Goal: Navigation & Orientation: Find specific page/section

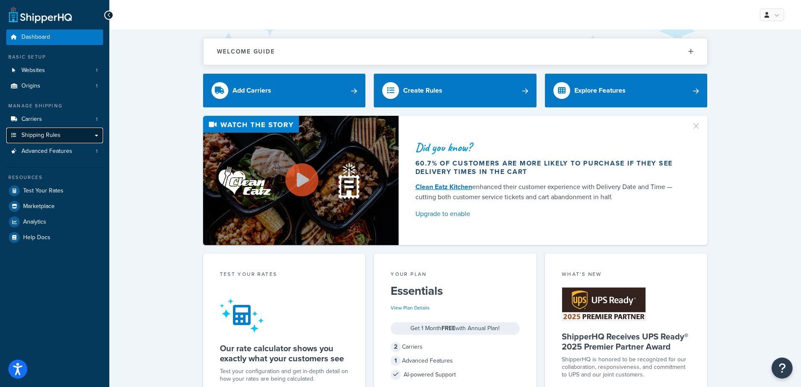
click at [48, 141] on link "Shipping Rules" at bounding box center [54, 135] width 97 height 16
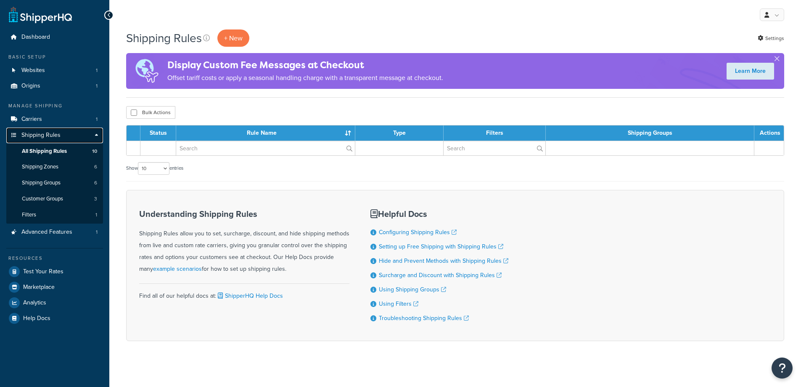
click at [46, 133] on span "Shipping Rules" at bounding box center [40, 135] width 39 height 7
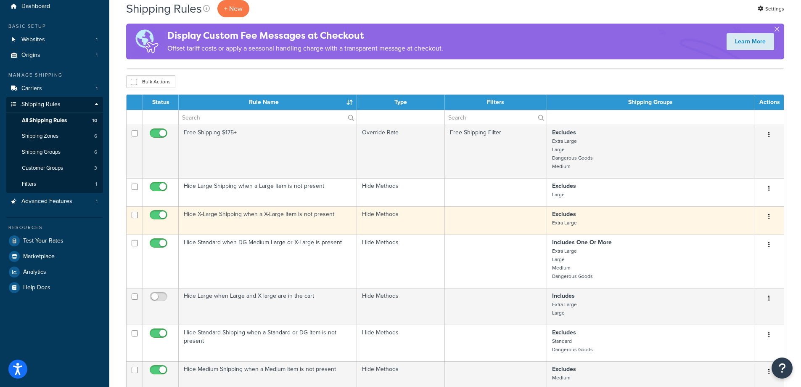
scroll to position [166, 0]
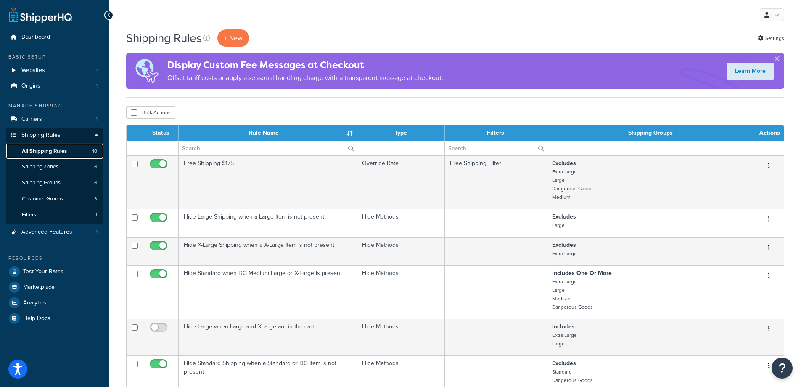
click at [48, 148] on span "All Shipping Rules" at bounding box center [44, 151] width 45 height 7
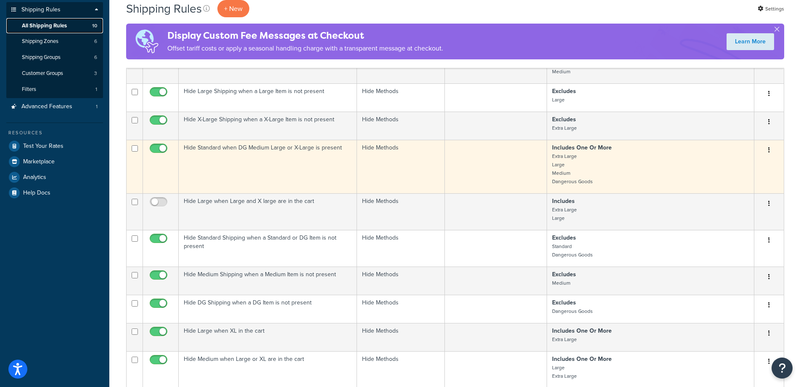
scroll to position [126, 0]
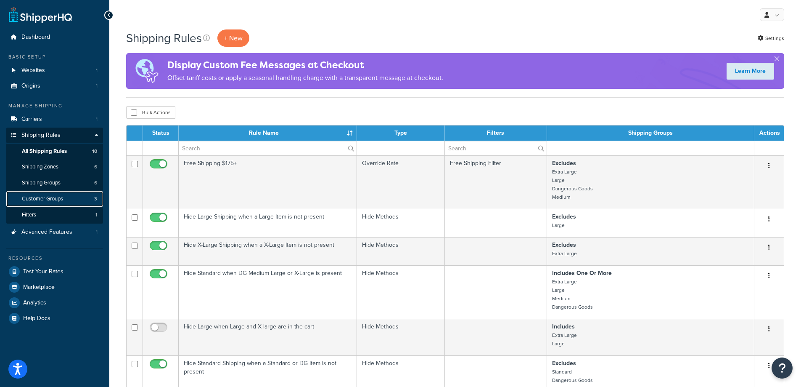
click at [42, 199] on span "Customer Groups" at bounding box center [42, 198] width 41 height 7
click at [49, 181] on span "Shipping Groups" at bounding box center [41, 182] width 39 height 7
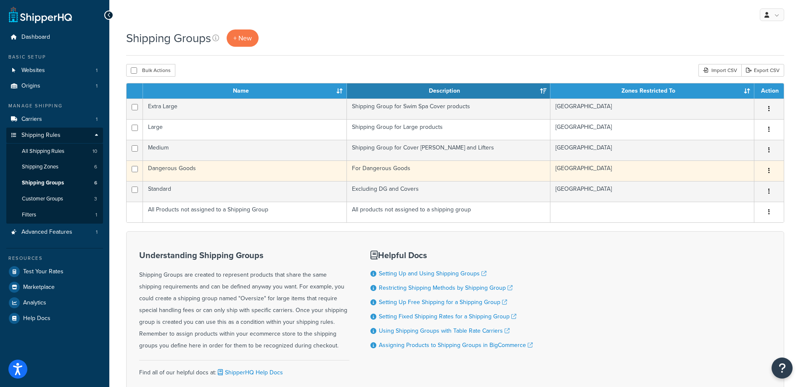
click at [185, 167] on td "Dangerous Goods" at bounding box center [245, 170] width 204 height 21
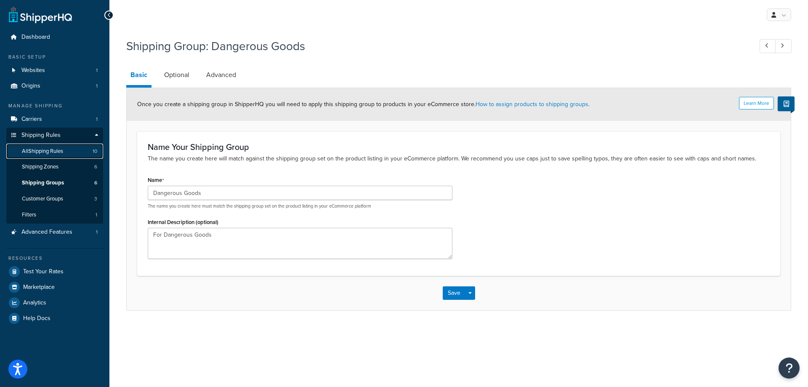
click at [58, 150] on span "All Shipping Rules" at bounding box center [42, 151] width 41 height 7
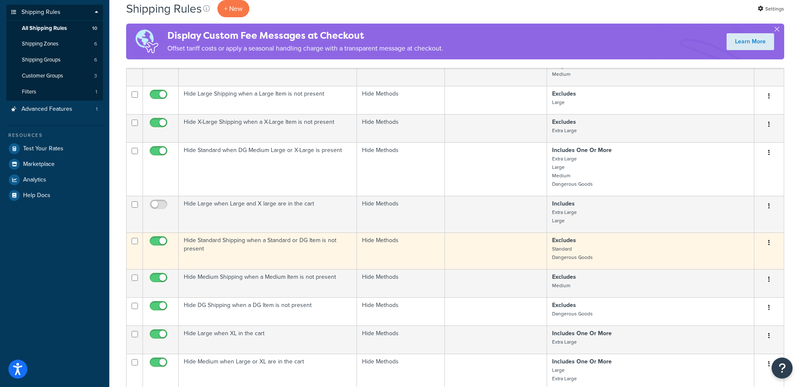
scroll to position [126, 0]
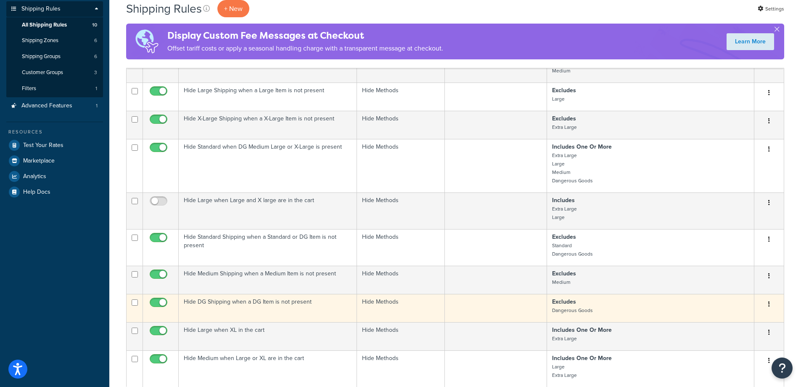
click at [457, 305] on td at bounding box center [496, 308] width 102 height 28
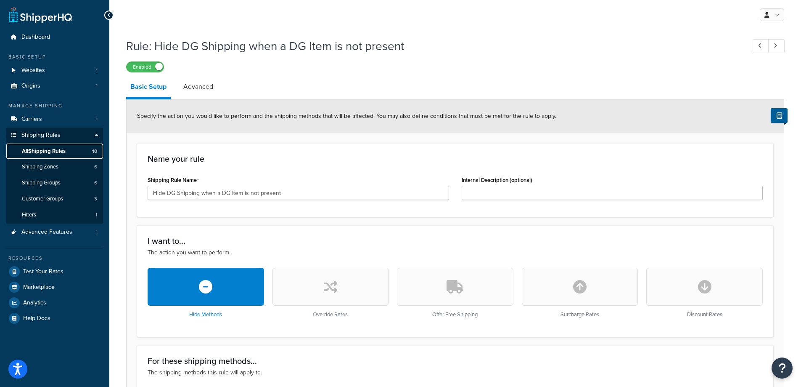
click at [52, 150] on span "All Shipping Rules" at bounding box center [44, 151] width 44 height 7
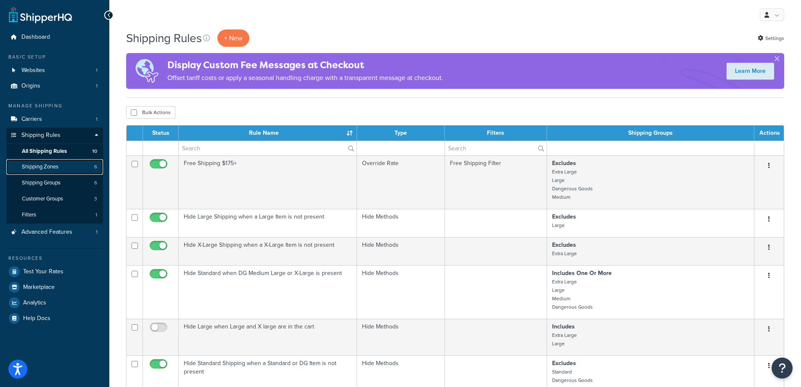
click at [60, 171] on link "Shipping Zones 6" at bounding box center [54, 167] width 97 height 16
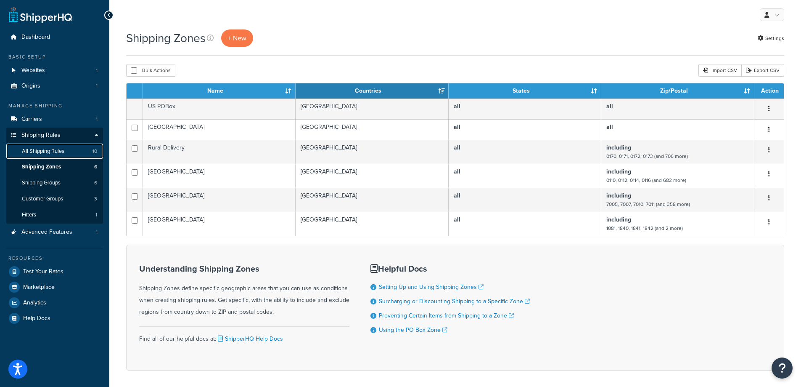
click at [63, 150] on span "All Shipping Rules" at bounding box center [43, 151] width 42 height 7
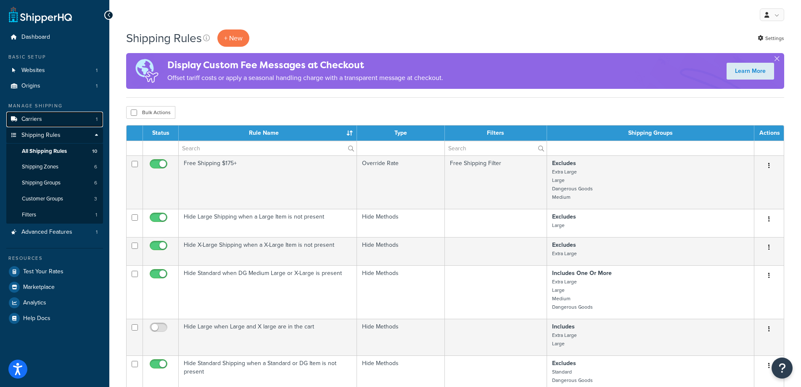
click at [55, 120] on link "Carriers 1" at bounding box center [54, 119] width 97 height 16
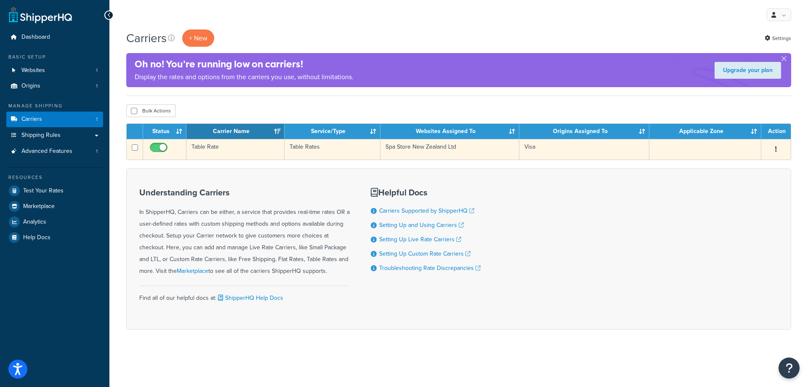
click at [321, 146] on td "Table Rates" at bounding box center [332, 149] width 96 height 21
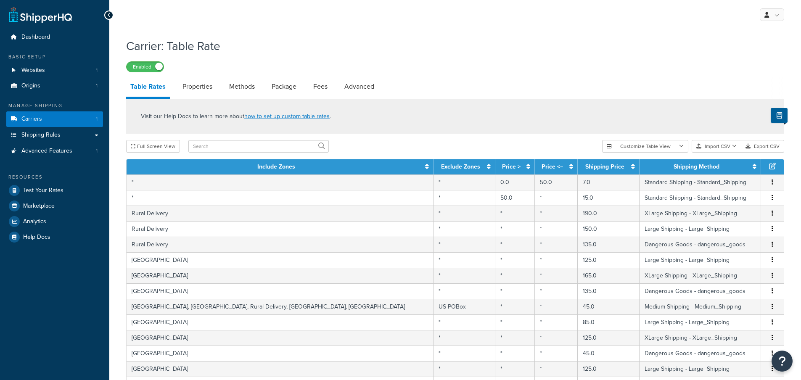
select select "25"
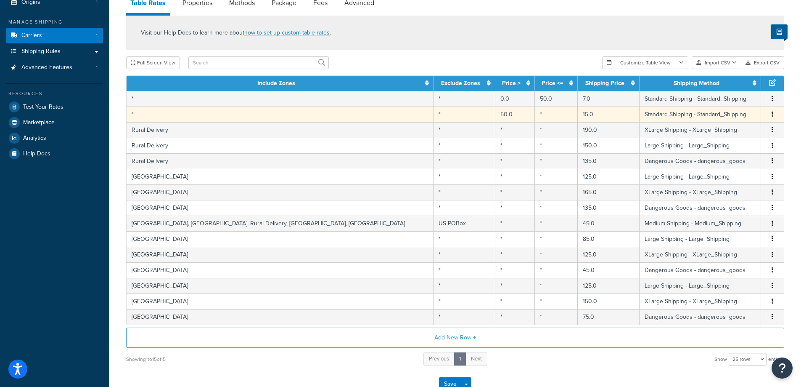
scroll to position [84, 0]
